Goal: Information Seeking & Learning: Learn about a topic

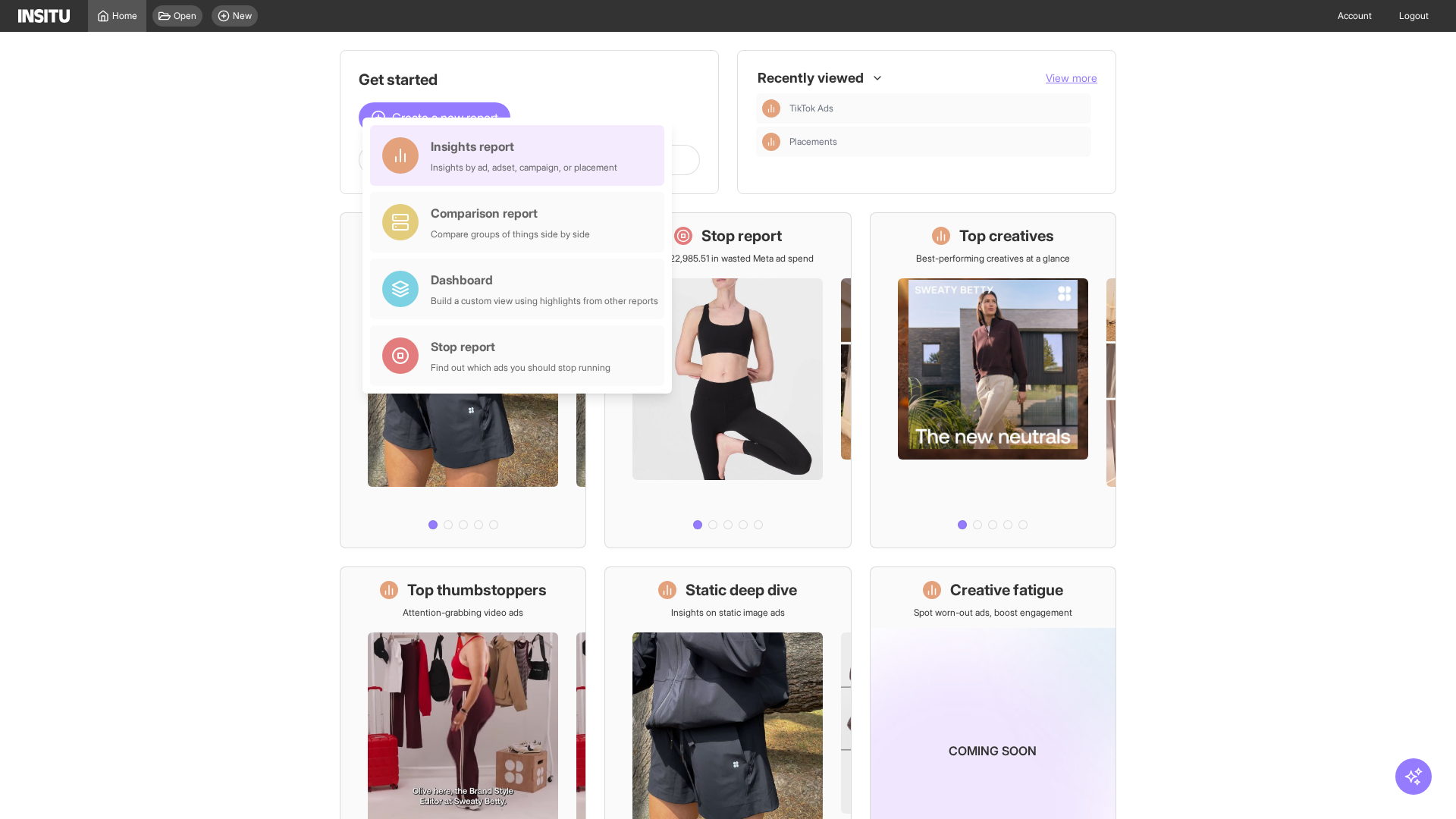
click at [521, 156] on div "Insights report Insights by ad, adset, campaign, or placement" at bounding box center [524, 155] width 186 height 37
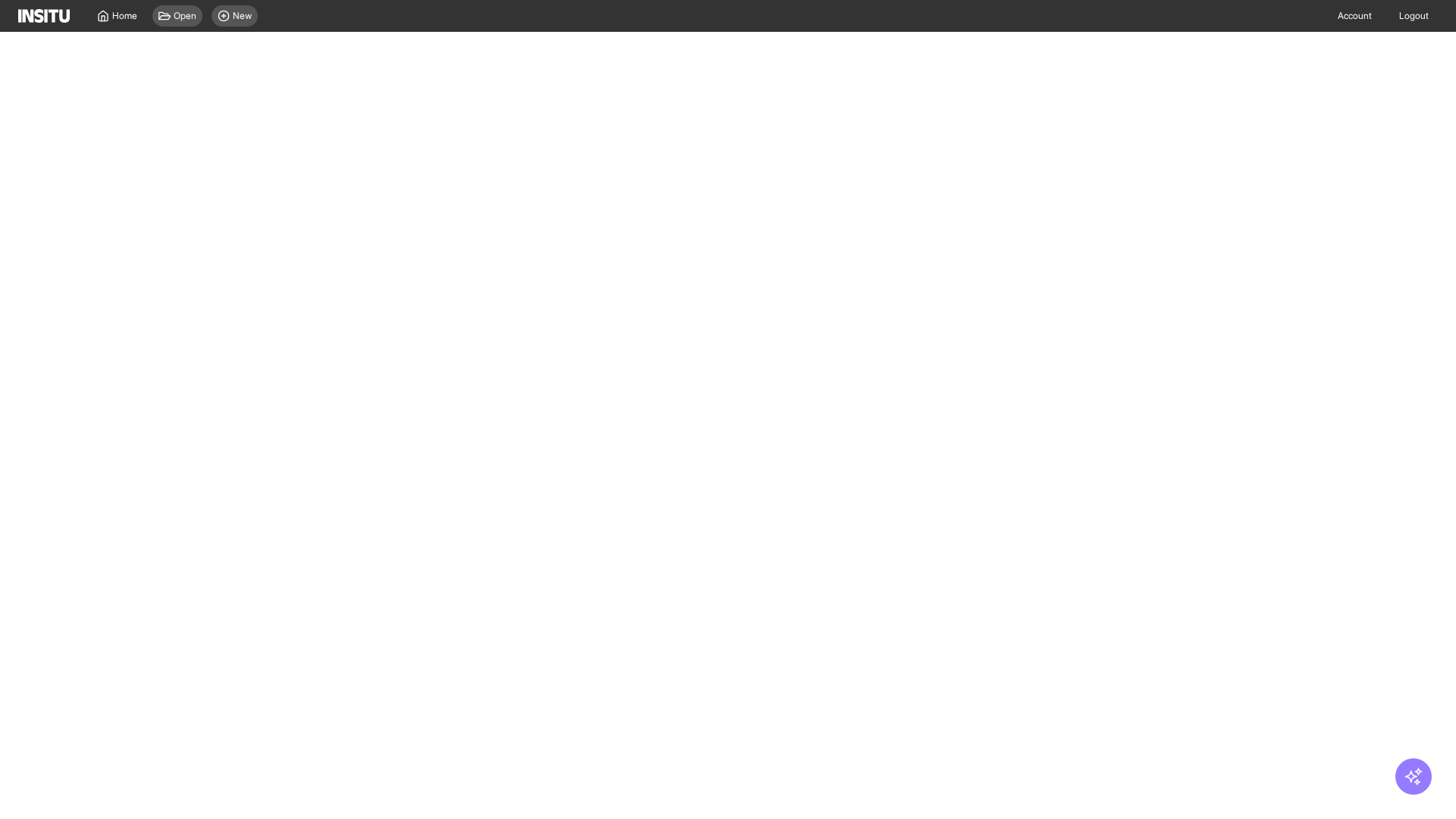
select select "**"
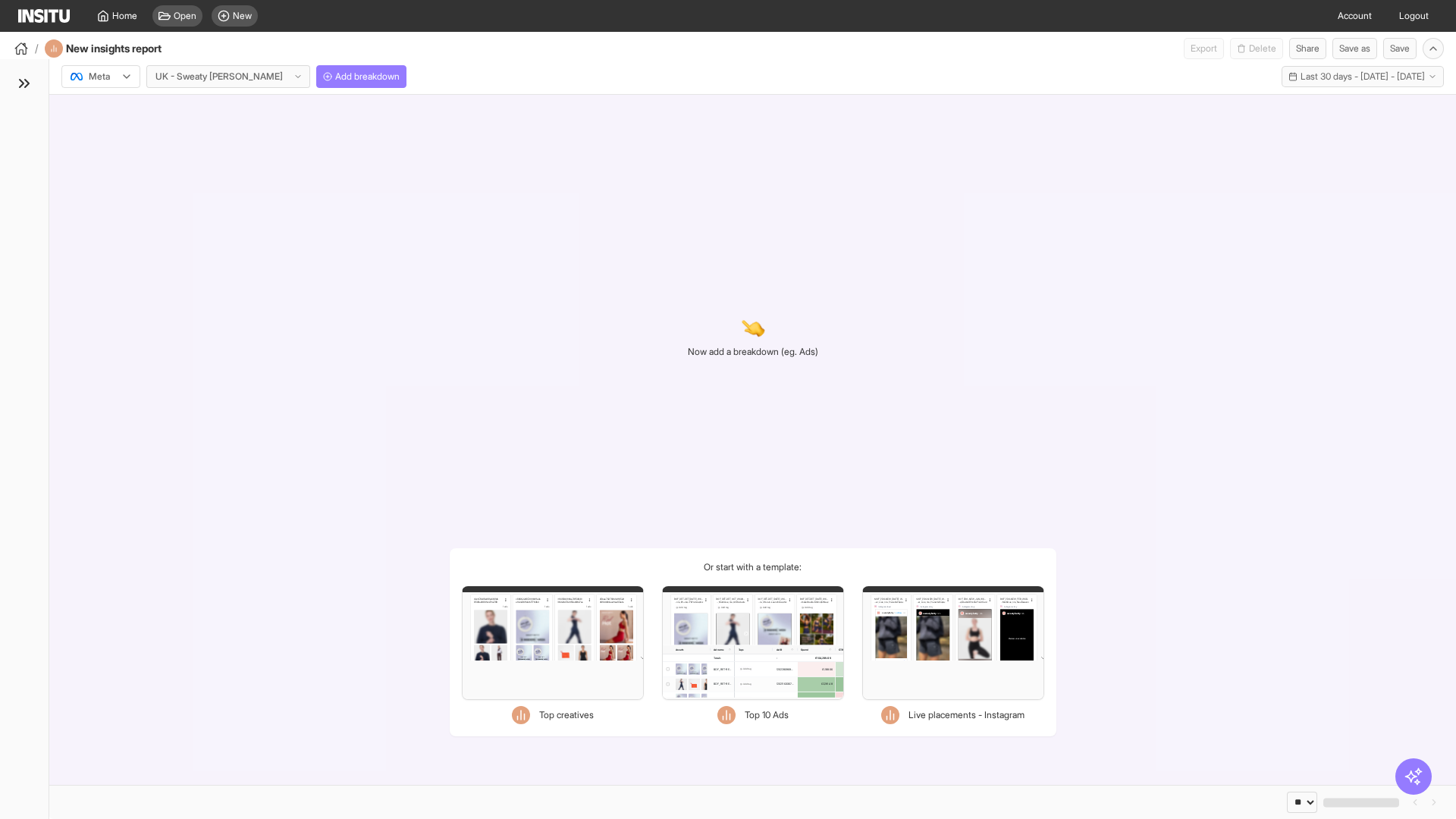
click at [101, 76] on div at bounding box center [90, 76] width 43 height 15
click at [100, 109] on span "Meta" at bounding box center [99, 109] width 21 height 14
